Goal: Task Accomplishment & Management: Manage account settings

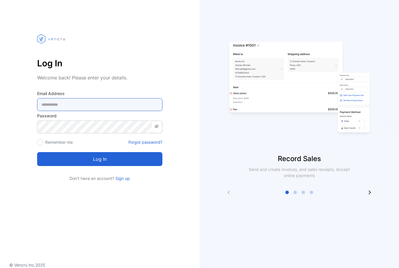
click at [117, 103] on Address-inputemail "email" at bounding box center [99, 104] width 125 height 13
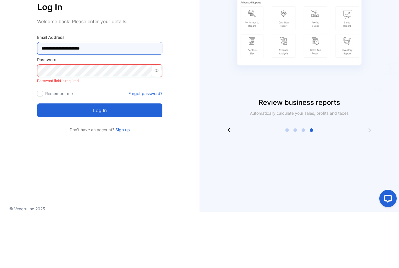
type Address-inputemail "**********"
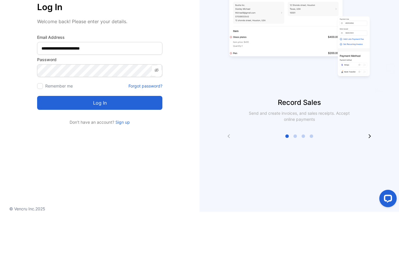
click at [137, 152] on button "Log in" at bounding box center [99, 159] width 125 height 14
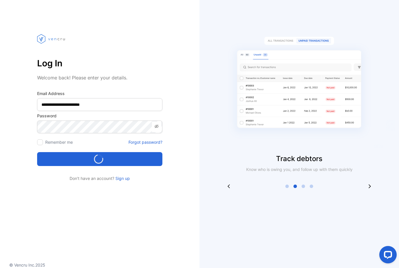
click at [156, 124] on icon at bounding box center [156, 126] width 5 height 5
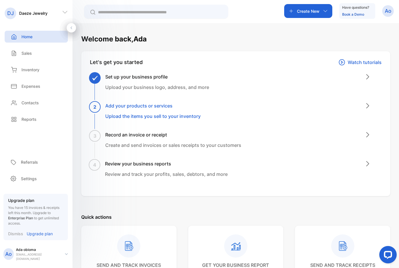
click at [42, 256] on p "[EMAIL_ADDRESS][DOMAIN_NAME]" at bounding box center [38, 256] width 44 height 9
click at [48, 252] on p "Ada obioma" at bounding box center [38, 249] width 44 height 5
click at [50, 229] on div "Upgrade plan You have 15 invoices & receipts left this month. Upgrade to Enterp…" at bounding box center [35, 216] width 55 height 39
click at [36, 250] on div "Ao Ada obioma obiomablossom432@gmail.com" at bounding box center [33, 254] width 61 height 14
click at [52, 234] on p "Upgrade plan" at bounding box center [40, 234] width 26 height 6
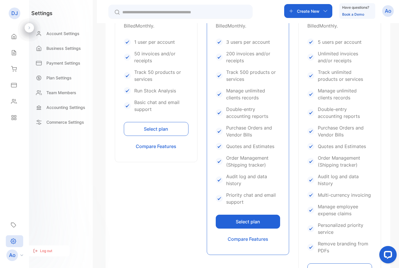
scroll to position [221, 0]
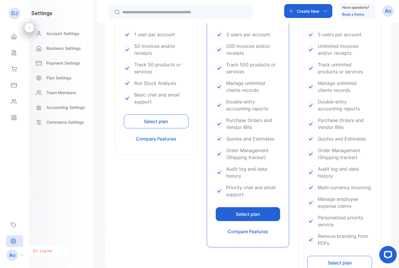
click at [18, 34] on div "Home" at bounding box center [15, 37] width 20 height 12
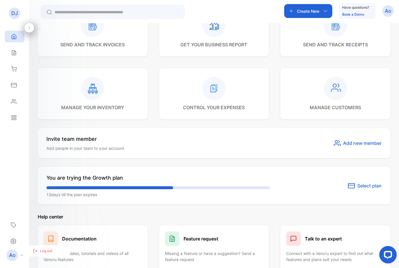
click at [11, 42] on div "Home" at bounding box center [15, 37] width 20 height 12
click at [16, 33] on div "Home" at bounding box center [15, 37] width 20 height 12
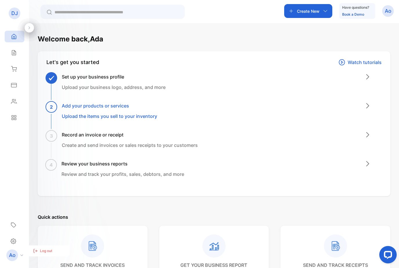
click at [16, 260] on div "Ao" at bounding box center [16, 256] width 26 height 12
click at [14, 258] on p "Ao" at bounding box center [12, 256] width 7 height 8
click at [13, 256] on p "Ao" at bounding box center [12, 256] width 7 height 8
click at [14, 257] on p "Ao" at bounding box center [12, 256] width 7 height 8
click at [16, 245] on div "Settings" at bounding box center [14, 241] width 17 height 12
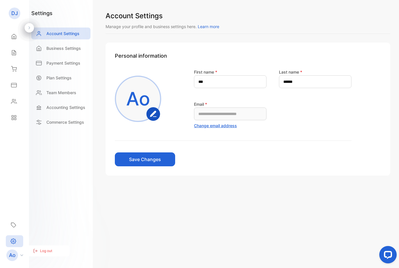
click at [75, 94] on p "Team Members" at bounding box center [61, 93] width 30 height 6
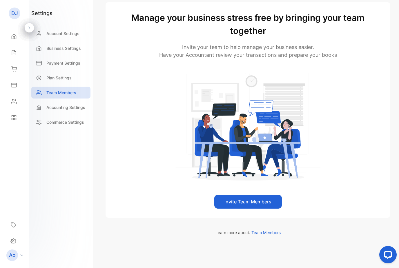
scroll to position [41, 0]
click at [264, 206] on button "Invite Team Members" at bounding box center [248, 202] width 68 height 14
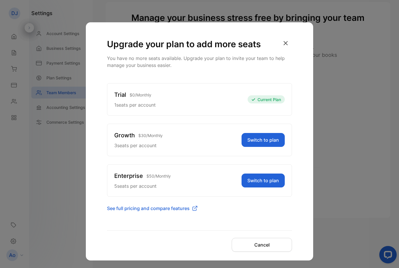
click at [177, 227] on div "Upgrade your plan to add more seats You have no more seats available. Upgrade y…" at bounding box center [199, 141] width 227 height 238
click at [269, 160] on div "Trial $ 0 / Monthly 1 seats per account Current Plan Growth $ 30 / Monthly 3 se…" at bounding box center [199, 144] width 185 height 122
click at [163, 226] on div "Upgrade your plan to add more seats You have no more seats available. Upgrade y…" at bounding box center [199, 141] width 227 height 238
click at [187, 227] on div "Upgrade your plan to add more seats You have no more seats available. Upgrade y…" at bounding box center [199, 141] width 227 height 238
click at [190, 228] on div "Upgrade your plan to add more seats You have no more seats available. Upgrade y…" at bounding box center [199, 141] width 227 height 238
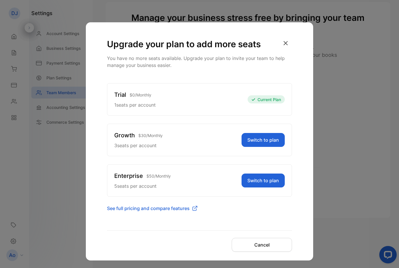
click at [270, 158] on div "Trial $ 0 / Monthly 1 seats per account Current Plan Growth $ 30 / Monthly 3 se…" at bounding box center [199, 144] width 185 height 122
click at [262, 160] on div "Trial $ 0 / Monthly 1 seats per account Current Plan Growth $ 30 / Monthly 3 se…" at bounding box center [199, 144] width 185 height 122
click at [188, 164] on div "Enterprise $ 50 / Monthly 5 seats per account Switch to plan" at bounding box center [199, 180] width 185 height 32
click at [157, 166] on div "Enterprise $ 50 / Monthly 5 seats per account Switch to plan" at bounding box center [199, 180] width 185 height 32
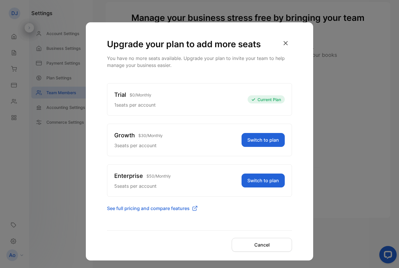
click at [159, 156] on div "Growth $ 30 / Monthly 3 seats per account Switch to plan" at bounding box center [199, 140] width 185 height 32
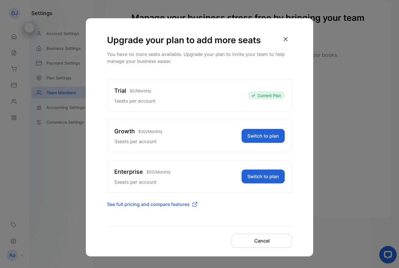
scroll to position [4, 0]
click at [275, 157] on div "Trial $ 0 / Monthly 1 seats per account Current Plan Growth $ 30 / Monthly 3 se…" at bounding box center [199, 140] width 185 height 122
click at [264, 155] on div "Trial $ 0 / Monthly 1 seats per account Current Plan Growth $ 30 / Monthly 3 se…" at bounding box center [199, 140] width 185 height 122
click at [286, 63] on p "You have no more seats available. Upgrade your plan to invite your team to help…" at bounding box center [199, 58] width 185 height 14
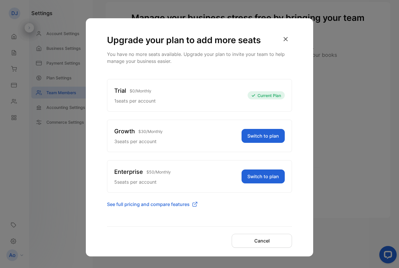
click at [286, 59] on p "You have no more seats available. Upgrade your plan to invite your team to help…" at bounding box center [199, 58] width 185 height 14
click at [287, 59] on p "You have no more seats available. Upgrade your plan to invite your team to help…" at bounding box center [199, 58] width 185 height 14
click at [286, 59] on p "You have no more seats available. Upgrade your plan to invite your team to help…" at bounding box center [199, 58] width 185 height 14
click at [288, 61] on p "You have no more seats available. Upgrade your plan to invite your team to help…" at bounding box center [199, 58] width 185 height 14
click at [292, 62] on div "Upgrade your plan to add more seats You have no more seats available. Upgrade y…" at bounding box center [199, 137] width 227 height 238
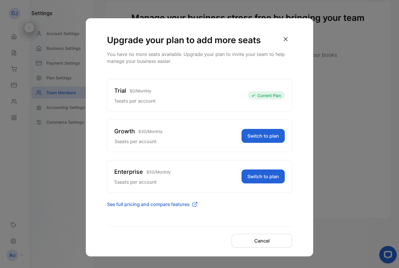
click at [292, 62] on p "You have no more seats available. Upgrade your plan to invite your team to help…" at bounding box center [199, 58] width 185 height 14
click at [274, 260] on div "Upgrade your plan to add more seats You have no more seats available. Upgrade y…" at bounding box center [199, 134] width 399 height 268
click at [273, 259] on div "Upgrade your plan to add more seats You have no more seats available. Upgrade y…" at bounding box center [199, 134] width 399 height 268
click at [279, 258] on div "Upgrade your plan to add more seats You have no more seats available. Upgrade y…" at bounding box center [199, 134] width 399 height 268
click at [277, 258] on div "Upgrade your plan to add more seats You have no more seats available. Upgrade y…" at bounding box center [199, 134] width 399 height 268
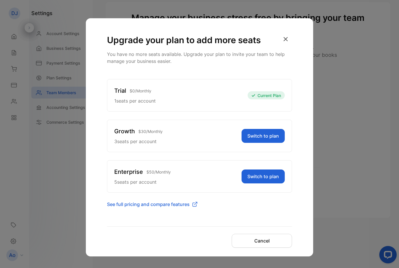
click at [355, 232] on div "Upgrade your plan to add more seats You have no more seats available. Upgrade y…" at bounding box center [199, 134] width 399 height 268
click at [356, 228] on div "Upgrade your plan to add more seats You have no more seats available. Upgrade y…" at bounding box center [199, 134] width 399 height 268
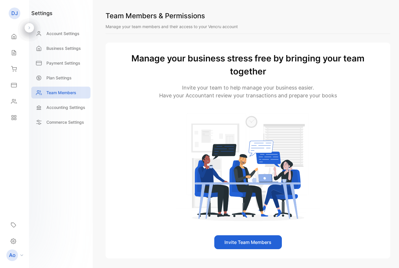
click at [275, 241] on button "Invite Team Members" at bounding box center [248, 242] width 68 height 14
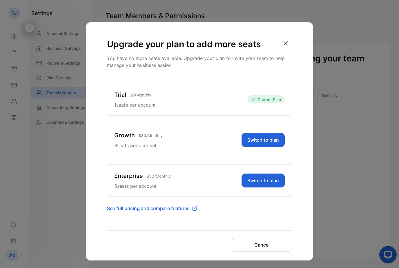
click at [271, 145] on button "Switch to plan" at bounding box center [262, 140] width 43 height 14
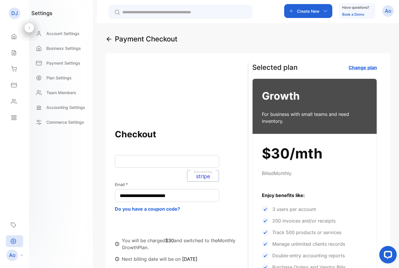
scroll to position [0, 0]
click at [153, 164] on iframe at bounding box center [167, 161] width 95 height 6
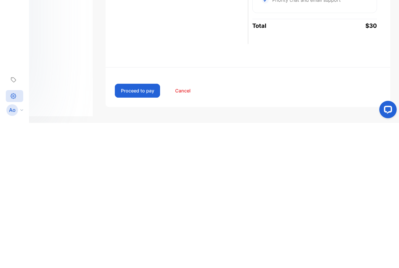
scroll to position [162, 0]
click at [135, 229] on button "Proceed to pay" at bounding box center [137, 236] width 45 height 14
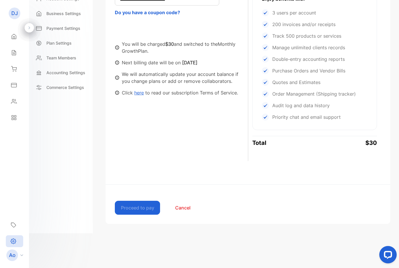
scroll to position [162, 0]
click at [176, 209] on button "Cancel" at bounding box center [182, 208] width 45 height 14
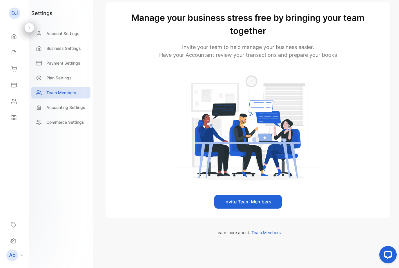
scroll to position [41, 0]
click at [240, 200] on button "Invite Team Members" at bounding box center [248, 202] width 68 height 14
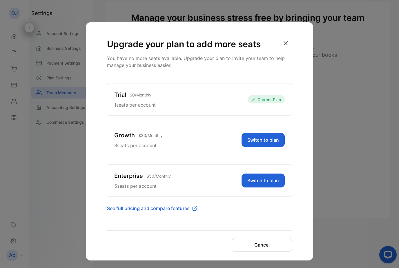
click at [247, 147] on button "Switch to plan" at bounding box center [262, 140] width 43 height 14
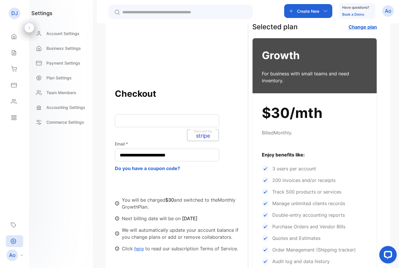
click at [157, 123] on iframe at bounding box center [167, 121] width 95 height 6
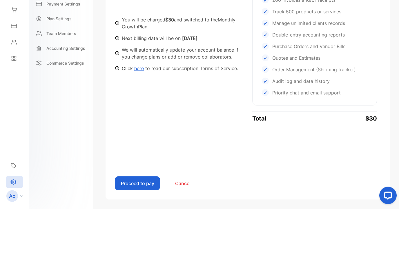
scroll to position [162, 0]
click at [233, 103] on div "**********" at bounding box center [248, 48] width 285 height 314
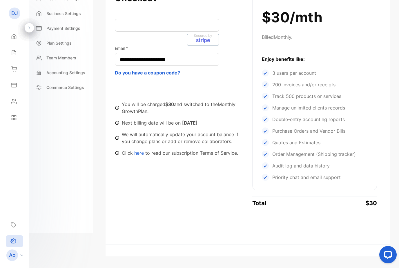
scroll to position [130, 0]
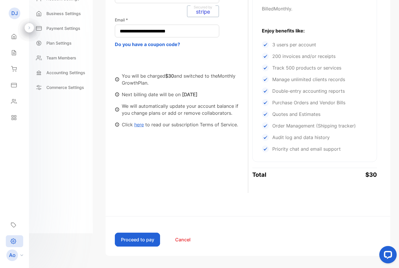
click at [138, 242] on button "Proceed to pay" at bounding box center [137, 240] width 45 height 14
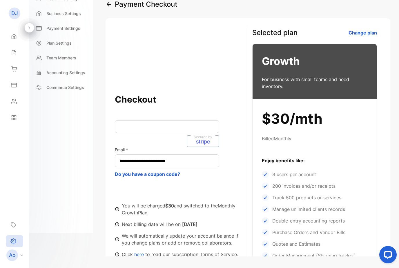
scroll to position [0, 0]
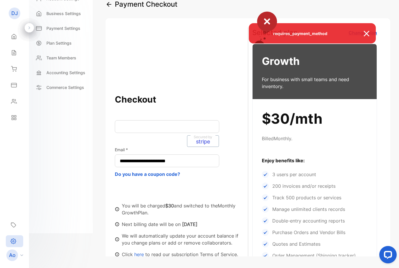
click at [310, 35] on span "requires_payment_method" at bounding box center [297, 33] width 84 height 6
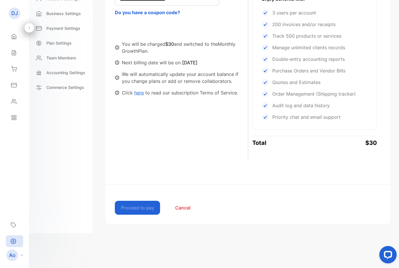
scroll to position [162, 0]
click at [183, 211] on button "Cancel" at bounding box center [182, 208] width 45 height 14
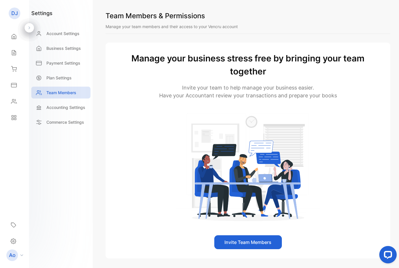
click at [12, 39] on icon at bounding box center [14, 36] width 4 height 5
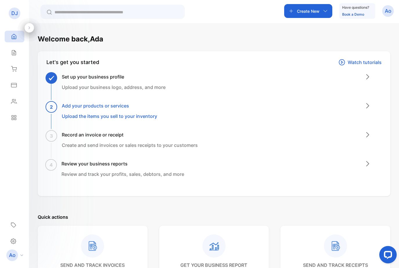
click at [14, 17] on div "DJ" at bounding box center [15, 14] width 12 height 12
click at [14, 16] on p "DJ" at bounding box center [14, 14] width 7 height 8
click at [16, 16] on p "DJ" at bounding box center [14, 14] width 7 height 8
click at [323, 14] on div "Create New" at bounding box center [308, 11] width 48 height 14
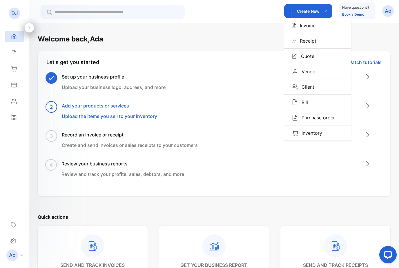
click at [319, 12] on div "Create New" at bounding box center [308, 11] width 48 height 14
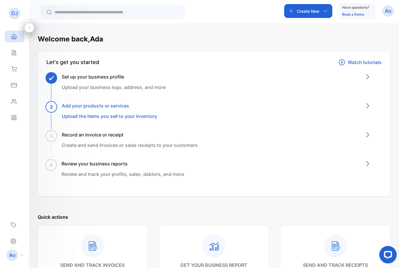
click at [390, 11] on p "Ao" at bounding box center [388, 11] width 7 height 8
click at [369, 30] on span "View profile" at bounding box center [367, 29] width 25 height 6
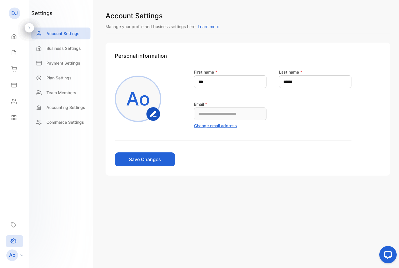
click at [72, 68] on div "Payment Settings" at bounding box center [60, 63] width 59 height 12
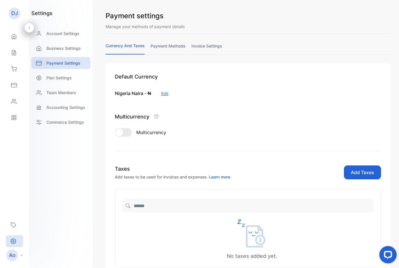
click at [172, 50] on link "payment methods" at bounding box center [167, 48] width 35 height 11
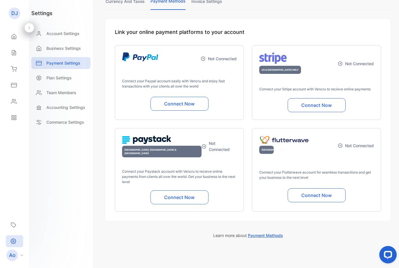
scroll to position [44, 0]
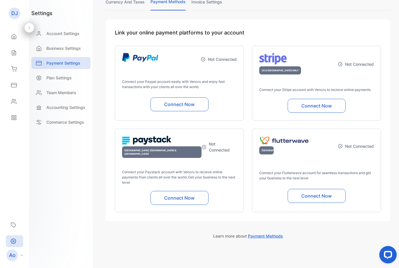
click at [189, 196] on button "Connect Now" at bounding box center [179, 198] width 58 height 14
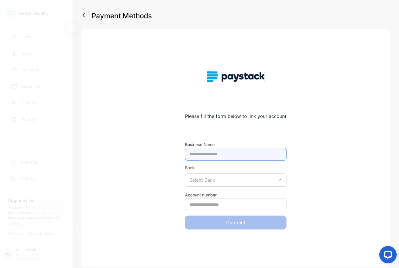
click at [256, 157] on Name-inputBusinessName at bounding box center [235, 154] width 101 height 13
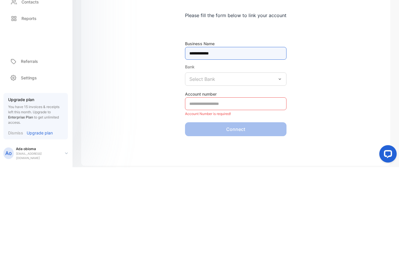
type Name-inputBusinessName "**********"
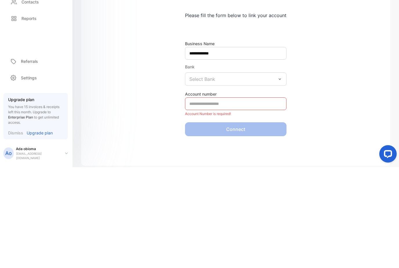
click at [232, 173] on div "Select Bank" at bounding box center [235, 179] width 101 height 13
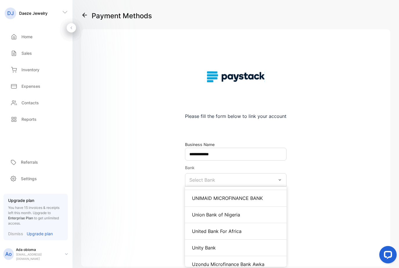
scroll to position [3269, 0]
click at [241, 223] on div "United Bank For Africa" at bounding box center [235, 231] width 101 height 17
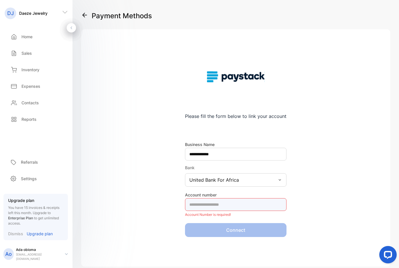
click at [227, 198] on number-inputAccountNumber at bounding box center [235, 204] width 101 height 13
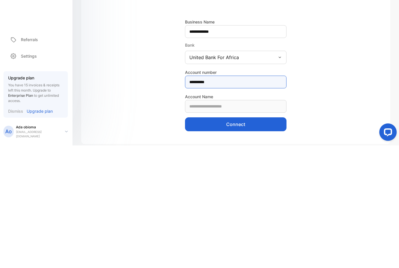
type number-inputAccountNumber "**********"
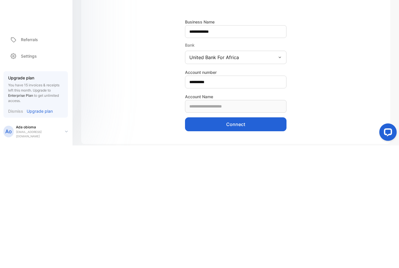
click at [246, 240] on button "Connect" at bounding box center [235, 247] width 101 height 14
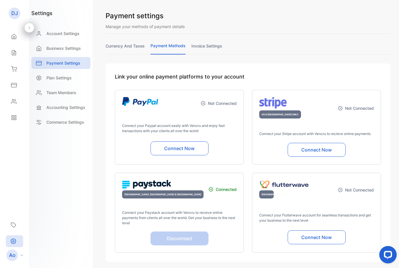
click at [212, 48] on link "invoice settings" at bounding box center [206, 48] width 31 height 11
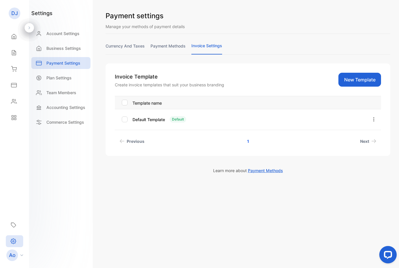
click at [282, 255] on div "Payment settings Manage your methods of payment details currency and taxes paym…" at bounding box center [248, 134] width 302 height 268
click at [168, 50] on link "payment methods" at bounding box center [167, 48] width 35 height 11
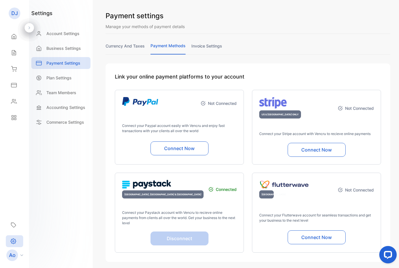
click at [127, 50] on link "currency and taxes" at bounding box center [125, 48] width 39 height 11
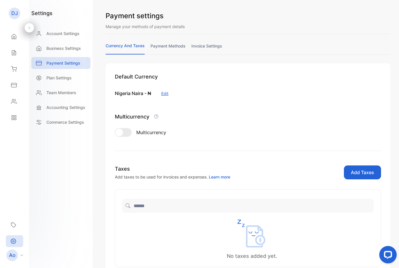
click at [209, 268] on div "Default Currency Nigeria Naira - ₦ Edit Multicurrency Multicurrency can not be …" at bounding box center [248, 172] width 285 height 218
click at [79, 65] on p "Payment Settings" at bounding box center [63, 63] width 34 height 6
click at [78, 95] on div "Team Members" at bounding box center [60, 93] width 59 height 12
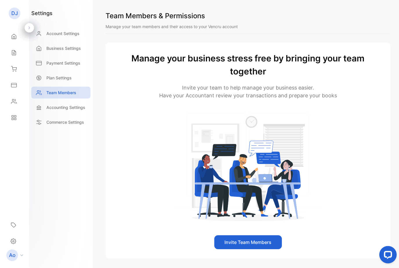
click at [66, 83] on div "Plan Settings" at bounding box center [60, 78] width 59 height 12
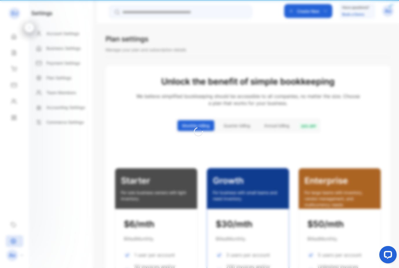
click at [71, 78] on div at bounding box center [199, 134] width 399 height 268
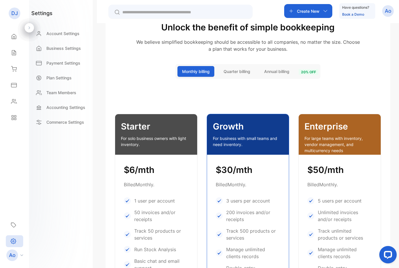
scroll to position [55, 0]
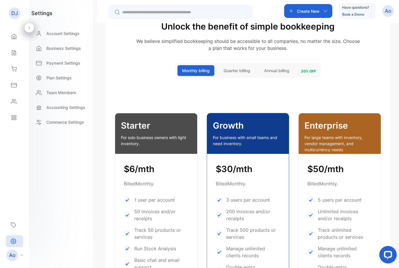
click at [282, 74] on button "Annual billing" at bounding box center [276, 70] width 34 height 11
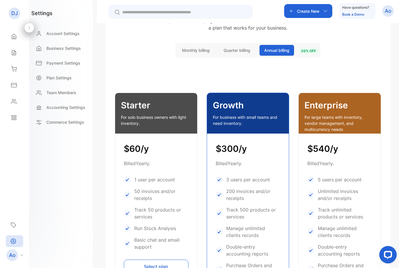
scroll to position [75, 0]
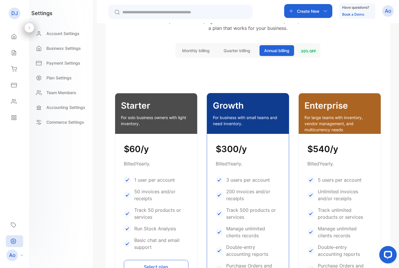
click at [247, 49] on span "Quarter billing" at bounding box center [236, 51] width 27 height 6
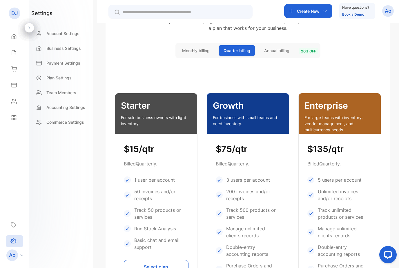
click at [204, 51] on span "Monthly billing" at bounding box center [196, 51] width 28 height 6
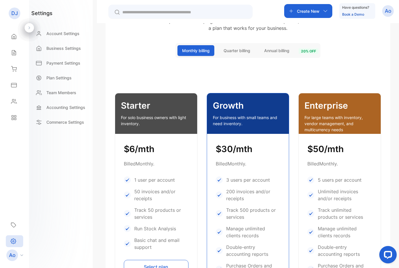
click at [243, 51] on span "Quarter billing" at bounding box center [236, 51] width 27 height 6
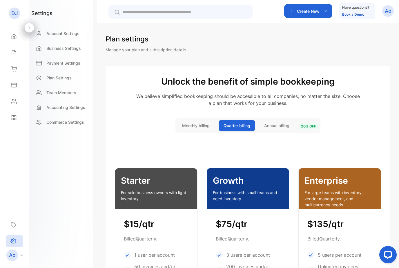
scroll to position [0, 0]
click at [199, 123] on span "Monthly billing" at bounding box center [196, 126] width 28 height 6
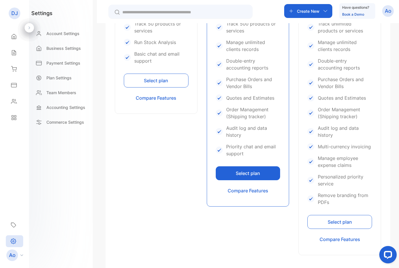
scroll to position [262, 0]
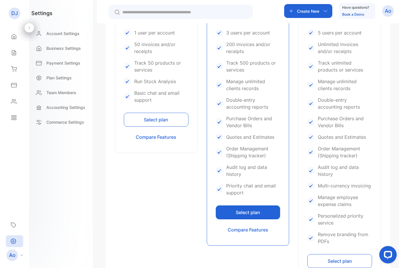
click at [262, 213] on button "Select plan" at bounding box center [248, 213] width 65 height 14
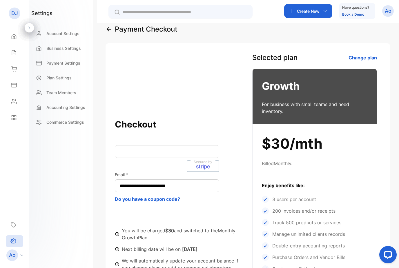
scroll to position [12, 0]
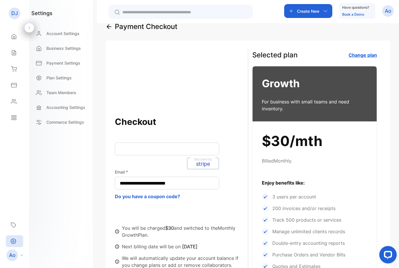
click at [160, 152] on iframe at bounding box center [167, 149] width 95 height 6
click at [175, 152] on iframe at bounding box center [167, 149] width 95 height 6
click at [159, 157] on div "**********" at bounding box center [181, 198] width 133 height 166
click at [157, 152] on div "Secured by stripe" at bounding box center [167, 149] width 104 height 13
click at [150, 145] on div "Secured by stripe" at bounding box center [167, 149] width 104 height 13
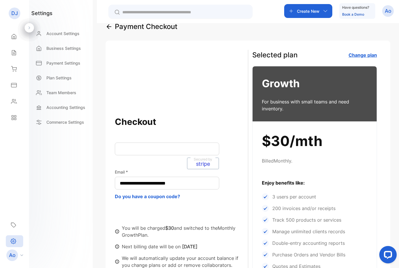
click at [149, 152] on div "Secured by stripe" at bounding box center [167, 149] width 104 height 13
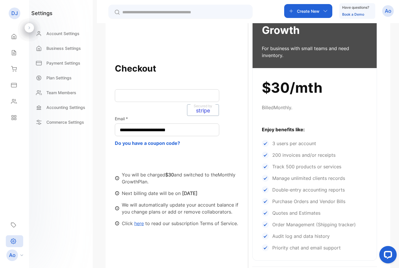
scroll to position [66, 0]
click at [158, 99] on div "Secured by stripe" at bounding box center [167, 95] width 104 height 13
click at [152, 98] on iframe at bounding box center [167, 95] width 95 height 6
click at [140, 98] on iframe at bounding box center [167, 95] width 95 height 6
click at [132, 100] on div "Secured by stripe" at bounding box center [167, 95] width 104 height 13
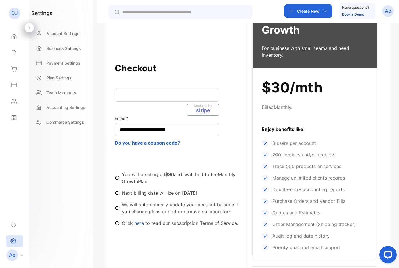
click at [208, 102] on div "**********" at bounding box center [181, 144] width 133 height 166
click at [206, 114] on div "Secured by stripe" at bounding box center [203, 109] width 14 height 11
click at [206, 111] on p "stripe" at bounding box center [203, 110] width 14 height 5
click at [159, 98] on iframe at bounding box center [167, 95] width 95 height 6
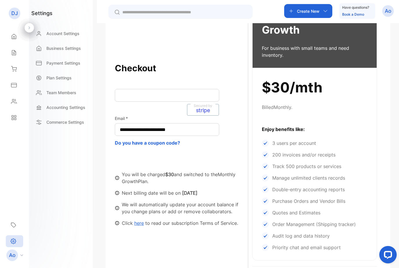
click at [159, 92] on div at bounding box center [167, 95] width 95 height 6
click at [156, 99] on div "Secured by stripe" at bounding box center [167, 95] width 104 height 13
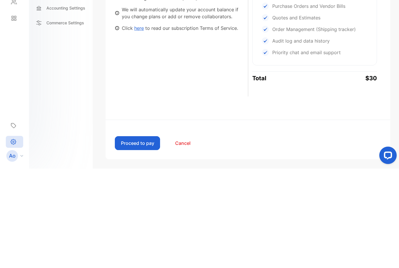
scroll to position [162, 0]
click at [321, 108] on div "**********" at bounding box center [248, 75] width 285 height 368
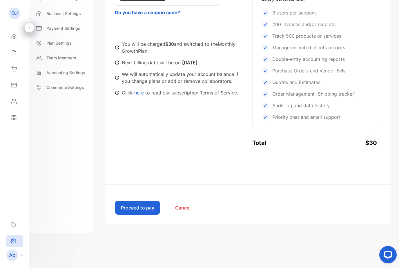
click at [141, 207] on button "Proceed to pay" at bounding box center [137, 208] width 45 height 14
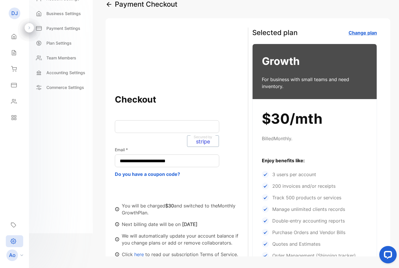
scroll to position [0, 0]
click at [205, 142] on p "stripe" at bounding box center [203, 141] width 14 height 5
click at [204, 142] on p "stripe" at bounding box center [203, 141] width 14 height 5
click at [201, 143] on p "stripe" at bounding box center [203, 141] width 14 height 5
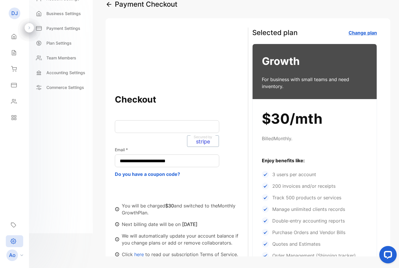
click at [200, 141] on p "stripe" at bounding box center [203, 141] width 14 height 5
click at [197, 141] on p "stripe" at bounding box center [203, 141] width 14 height 5
click at [196, 141] on p "stripe" at bounding box center [203, 141] width 14 height 5
click at [196, 140] on p "stripe" at bounding box center [203, 141] width 14 height 5
click at [204, 137] on p "Secured by" at bounding box center [202, 137] width 25 height 5
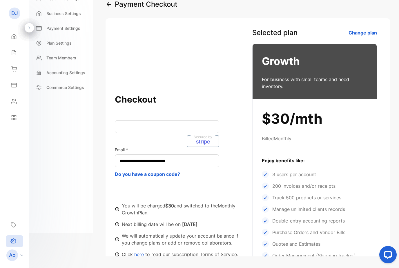
click at [204, 137] on p "Secured by" at bounding box center [202, 137] width 25 height 5
click at [59, 45] on p "Plan Settings" at bounding box center [58, 43] width 25 height 6
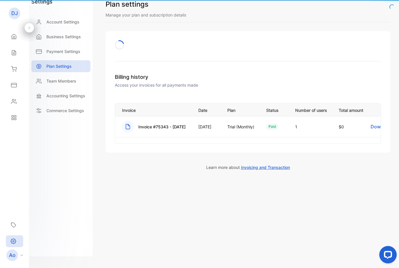
scroll to position [19, 0]
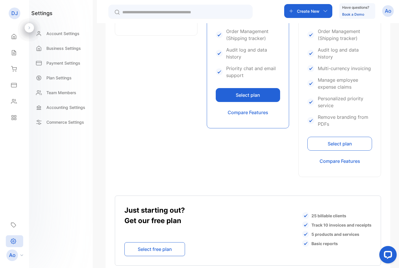
scroll to position [348, 0]
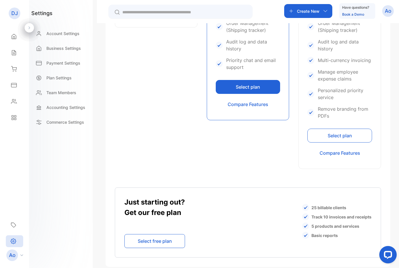
click at [262, 88] on button "Select plan" at bounding box center [248, 87] width 65 height 14
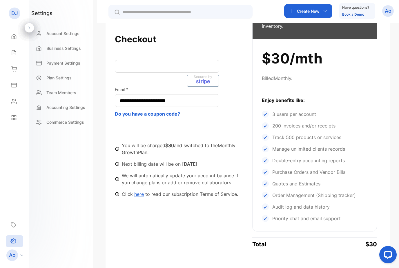
scroll to position [95, 0]
click at [209, 75] on p "Secured by" at bounding box center [202, 76] width 25 height 5
click at [208, 75] on p "Secured by" at bounding box center [202, 76] width 25 height 5
click at [202, 73] on div "Secured by stripe" at bounding box center [167, 66] width 104 height 13
click at [202, 72] on div "Secured by stripe" at bounding box center [167, 66] width 104 height 13
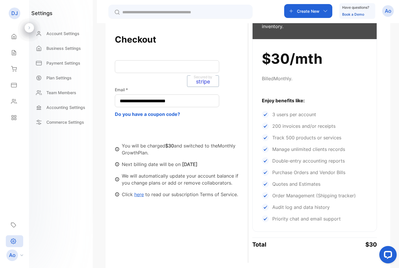
click at [202, 72] on div "Secured by stripe" at bounding box center [167, 66] width 104 height 13
click at [200, 76] on p "Secured by" at bounding box center [202, 76] width 25 height 5
click at [200, 87] on p "Email *" at bounding box center [181, 90] width 133 height 6
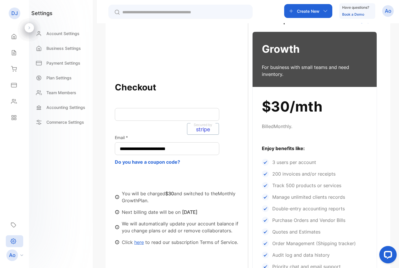
scroll to position [46, 0]
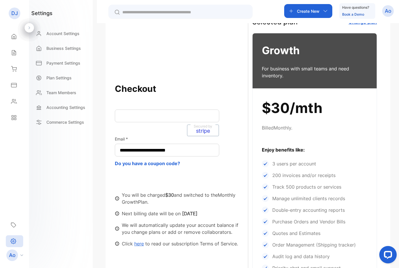
click at [148, 119] on iframe at bounding box center [167, 116] width 95 height 6
click at [163, 119] on div "Secured by stripe" at bounding box center [167, 116] width 104 height 13
click at [197, 136] on p "Email *" at bounding box center [181, 139] width 133 height 6
click at [203, 128] on p "Secured by" at bounding box center [202, 126] width 25 height 5
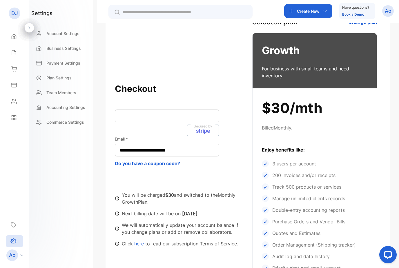
click at [203, 128] on p "Secured by" at bounding box center [202, 126] width 25 height 5
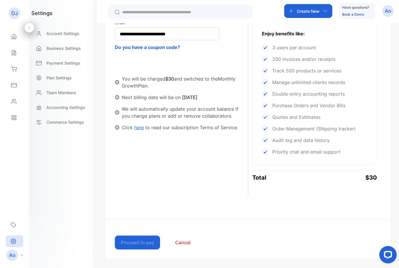
scroll to position [162, 0]
click at [181, 243] on button "Cancel" at bounding box center [182, 243] width 45 height 14
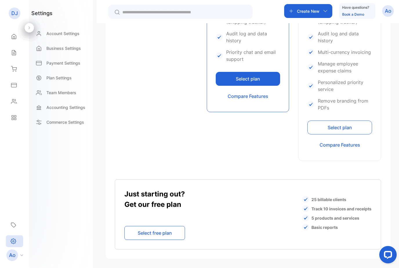
click at [258, 78] on button "Select plan" at bounding box center [248, 79] width 65 height 14
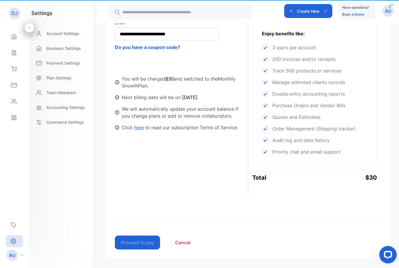
scroll to position [162, 0]
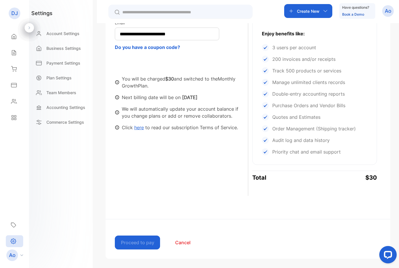
click at [73, 47] on p "Business Settings" at bounding box center [63, 48] width 34 height 6
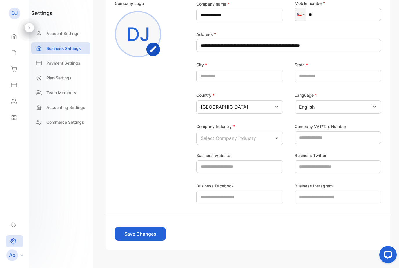
click at [74, 63] on p "Payment Settings" at bounding box center [63, 63] width 34 height 6
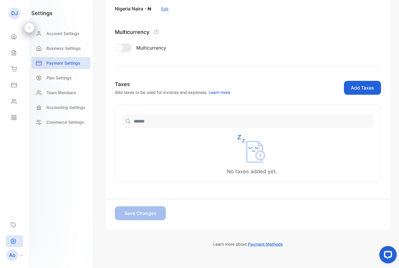
click at [67, 54] on div "Business Settings" at bounding box center [60, 48] width 59 height 12
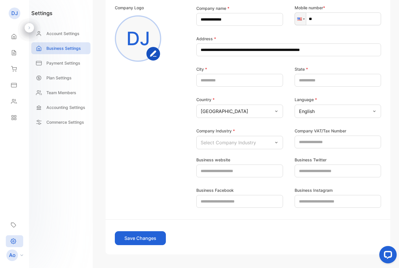
click at [68, 49] on p "Business Settings" at bounding box center [63, 48] width 34 height 6
type input "**********"
click at [69, 60] on p "Payment Settings" at bounding box center [63, 63] width 34 height 6
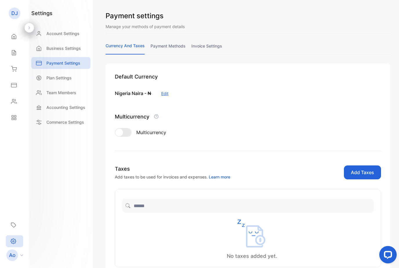
click at [163, 52] on link "payment methods" at bounding box center [167, 48] width 35 height 11
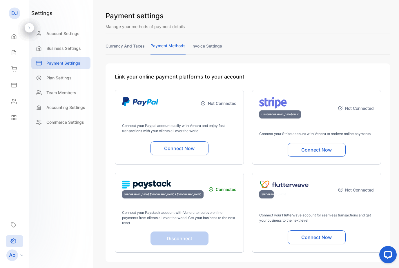
click at [211, 219] on p "Connect your Paystack account with Vencru to recieve online payments from clien…" at bounding box center [179, 218] width 115 height 16
click at [214, 210] on div "[GEOGRAPHIC_DATA], [GEOGRAPHIC_DATA] & [GEOGRAPHIC_DATA] Connected Connect your…" at bounding box center [179, 213] width 129 height 80
click at [197, 188] on div "[GEOGRAPHIC_DATA], [GEOGRAPHIC_DATA] & [GEOGRAPHIC_DATA] Connected" at bounding box center [179, 189] width 115 height 19
click at [212, 48] on link "invoice settings" at bounding box center [206, 48] width 31 height 11
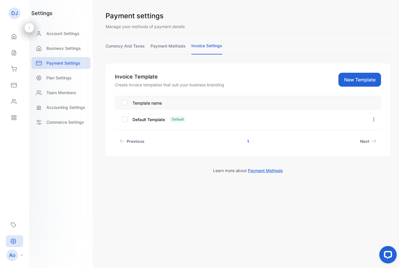
click at [157, 40] on div "Payment settings Manage your methods of payment details currency and taxes paym…" at bounding box center [248, 83] width 285 height 145
click at [178, 48] on link "payment methods" at bounding box center [167, 48] width 35 height 11
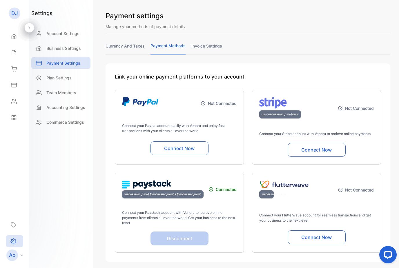
click at [69, 81] on div "Plan Settings" at bounding box center [60, 78] width 59 height 12
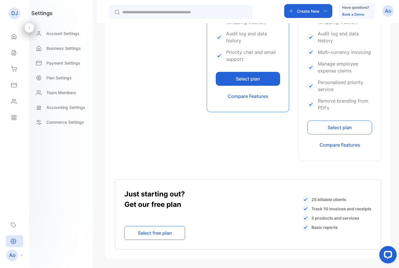
scroll to position [356, 0]
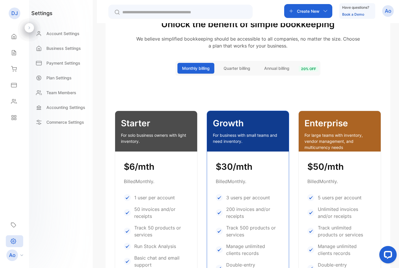
click at [392, 13] on div "Ao" at bounding box center [388, 11] width 12 height 12
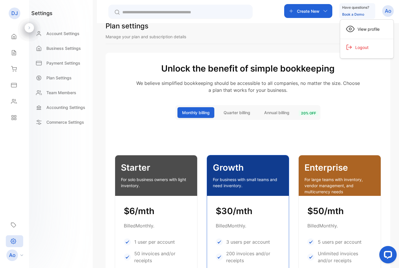
scroll to position [13, 0]
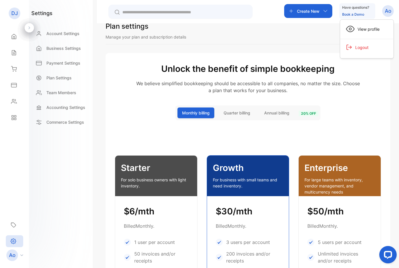
click at [363, 48] on span "Logout" at bounding box center [360, 47] width 16 height 6
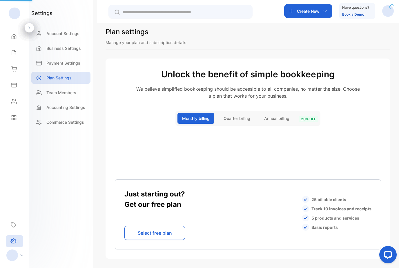
scroll to position [7, 0]
